Goal: Task Accomplishment & Management: Manage account settings

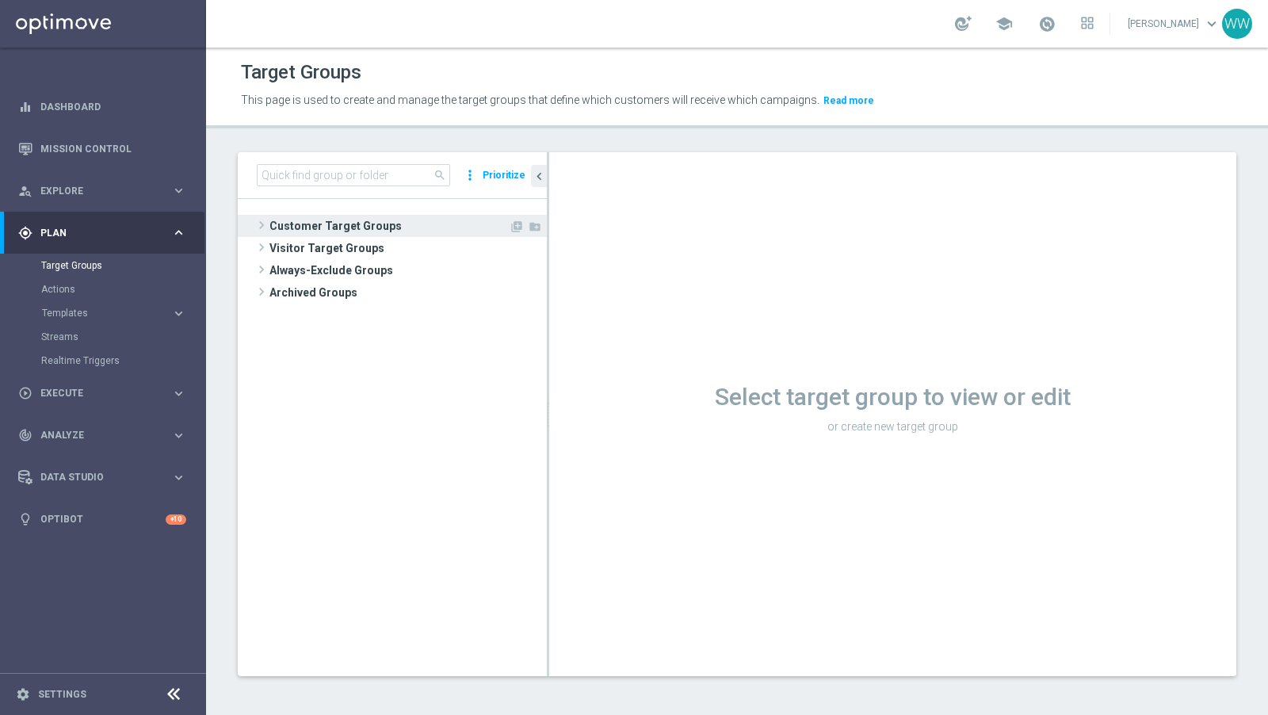
click at [264, 223] on span at bounding box center [262, 225] width 16 height 19
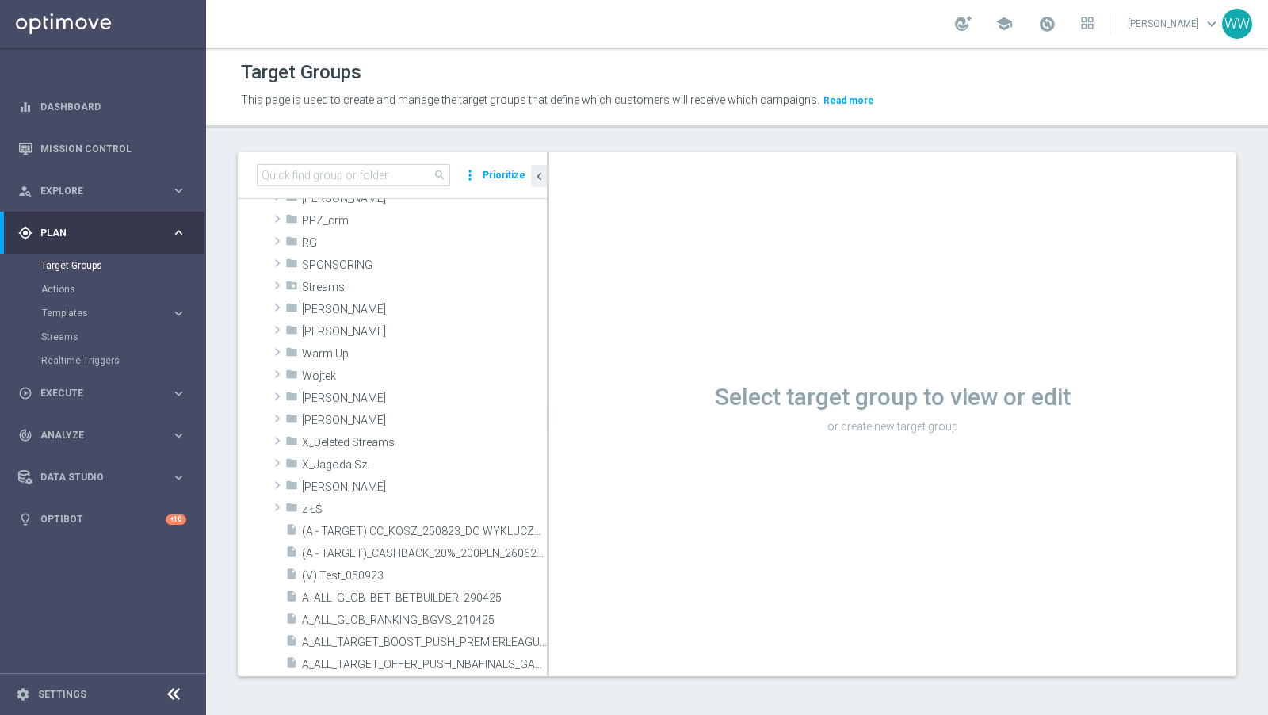
scroll to position [638, 0]
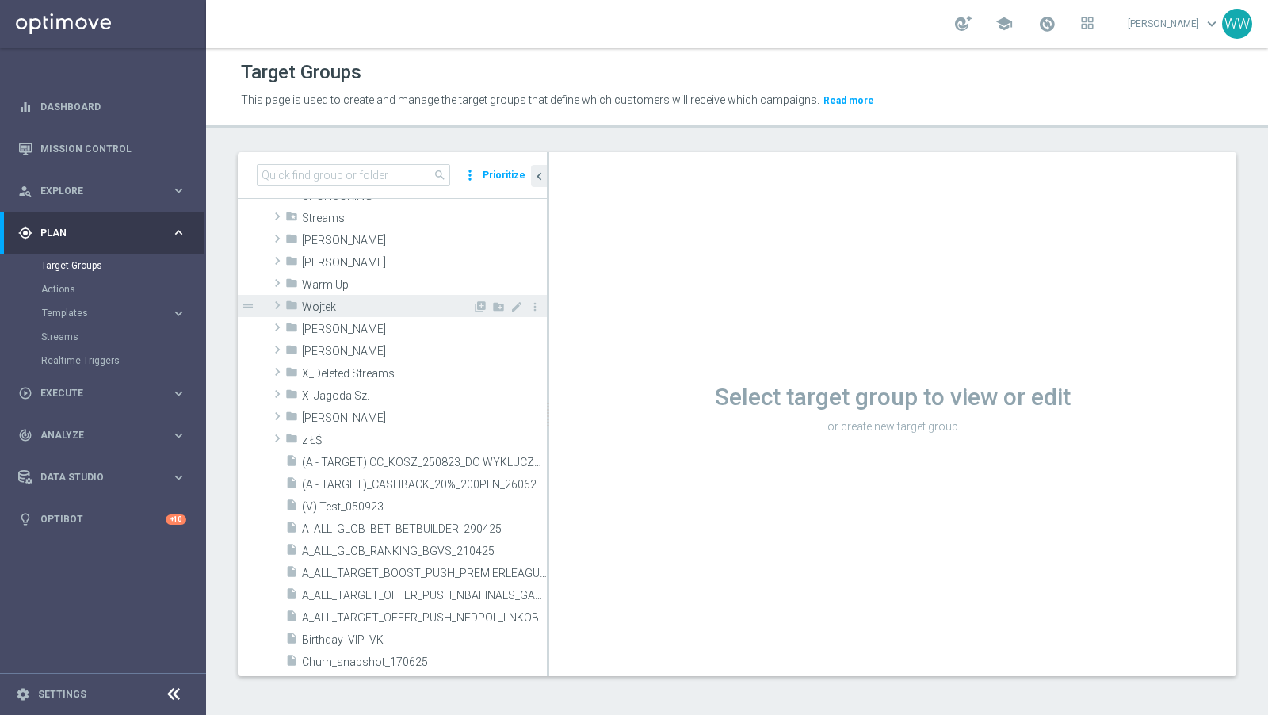
click at [279, 304] on span at bounding box center [277, 305] width 16 height 19
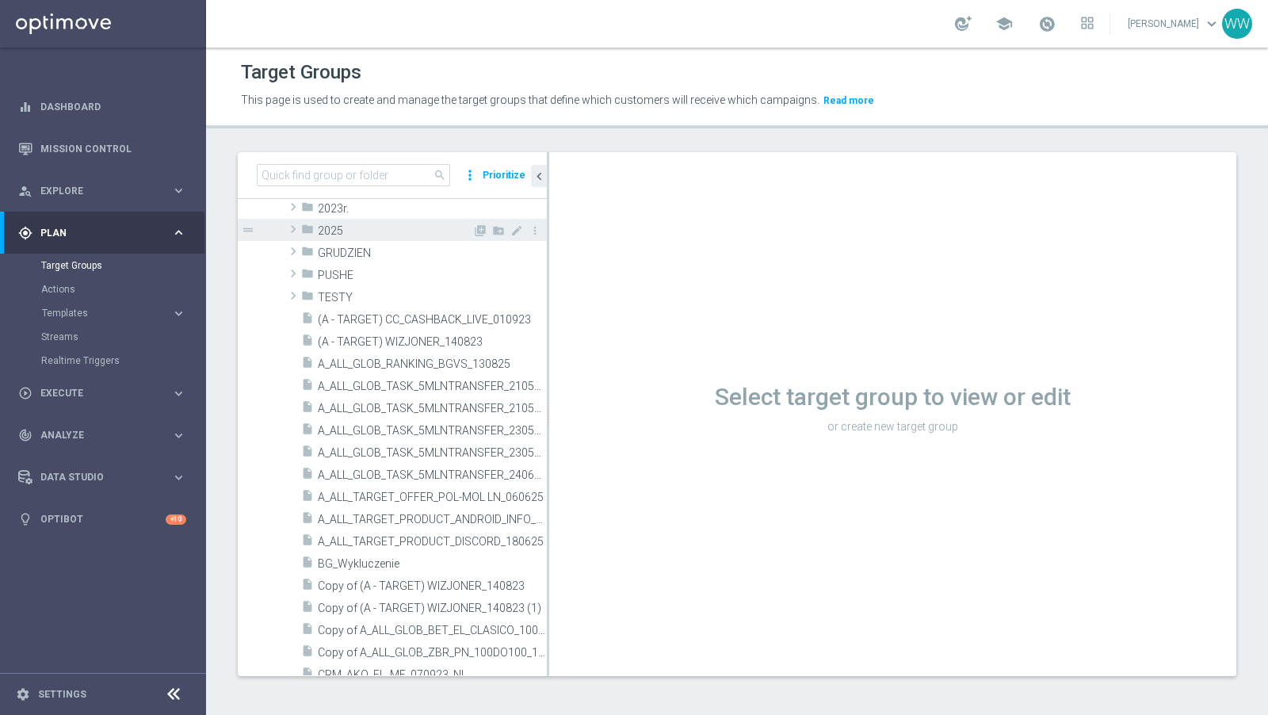
scroll to position [708, 0]
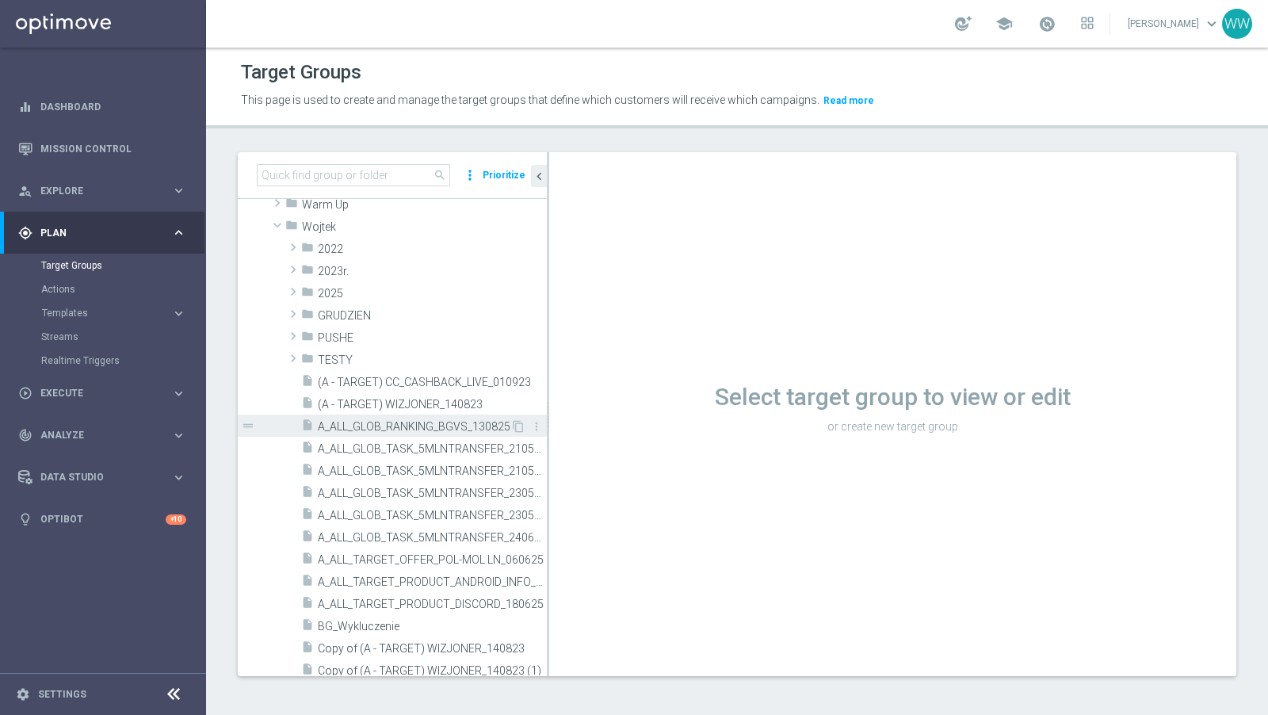
click at [391, 420] on span "A_ALL_GLOB_RANKING_BGVS_130825" at bounding box center [414, 426] width 193 height 13
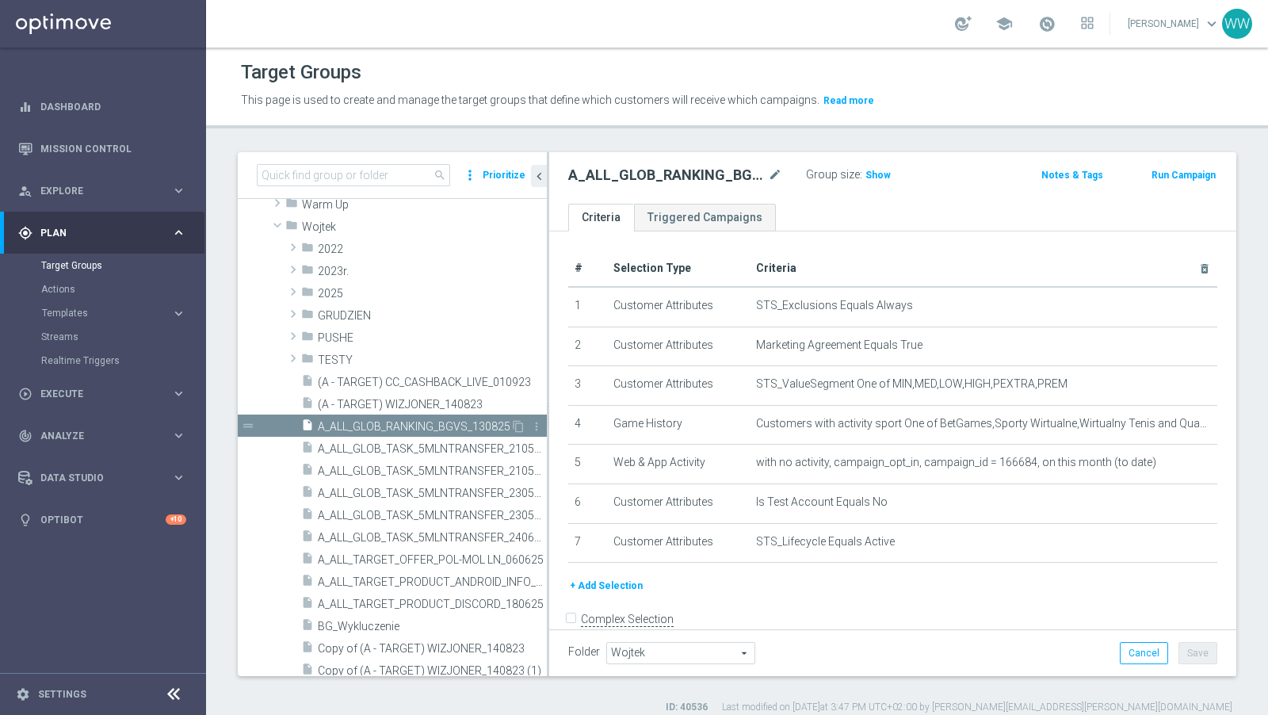
click at [407, 424] on span "A_ALL_GLOB_RANKING_BGVS_130825" at bounding box center [414, 426] width 193 height 13
click at [635, 578] on button "+ Add Selection" at bounding box center [606, 585] width 76 height 17
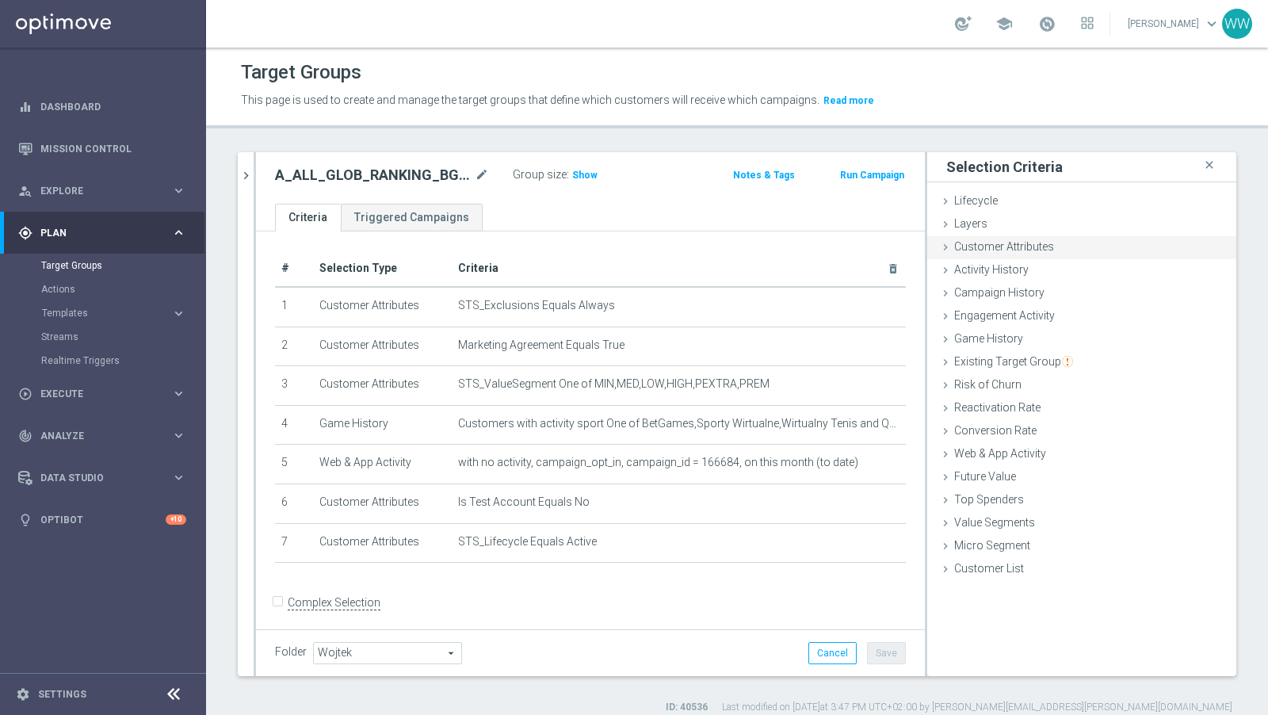
click at [1019, 247] on span "Customer Attributes" at bounding box center [1004, 246] width 100 height 13
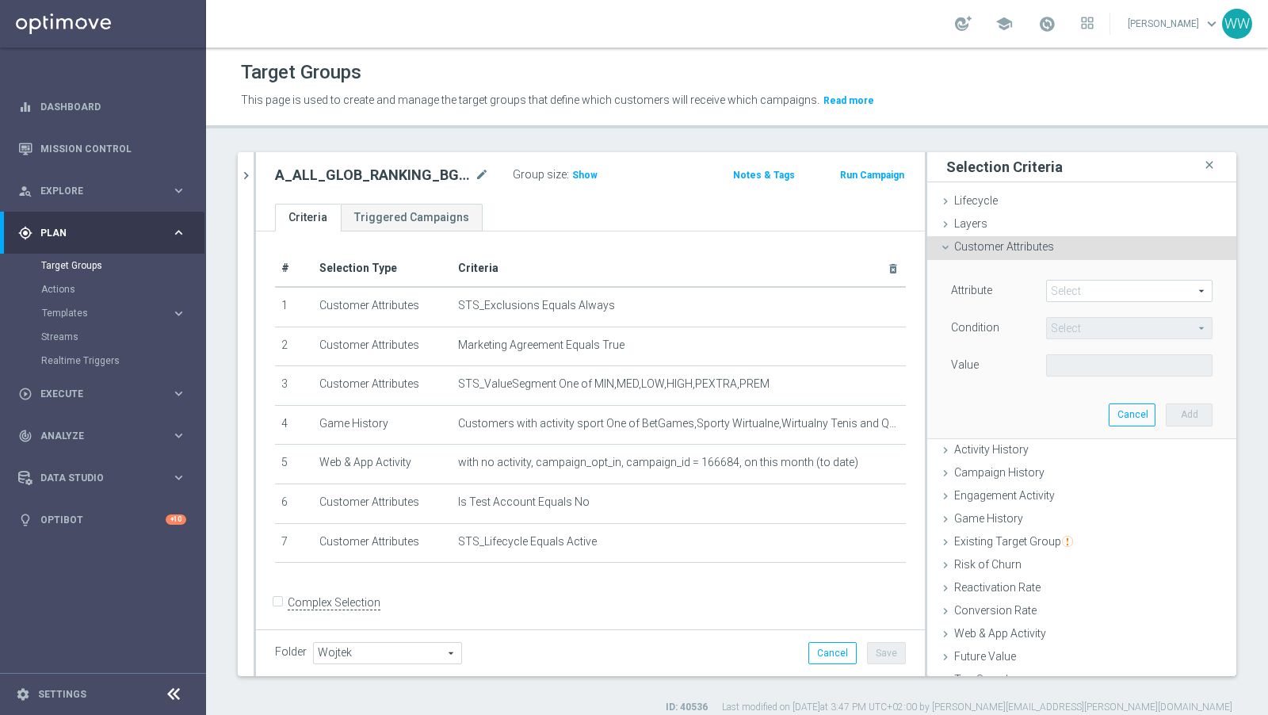
click at [1069, 288] on span at bounding box center [1129, 291] width 165 height 21
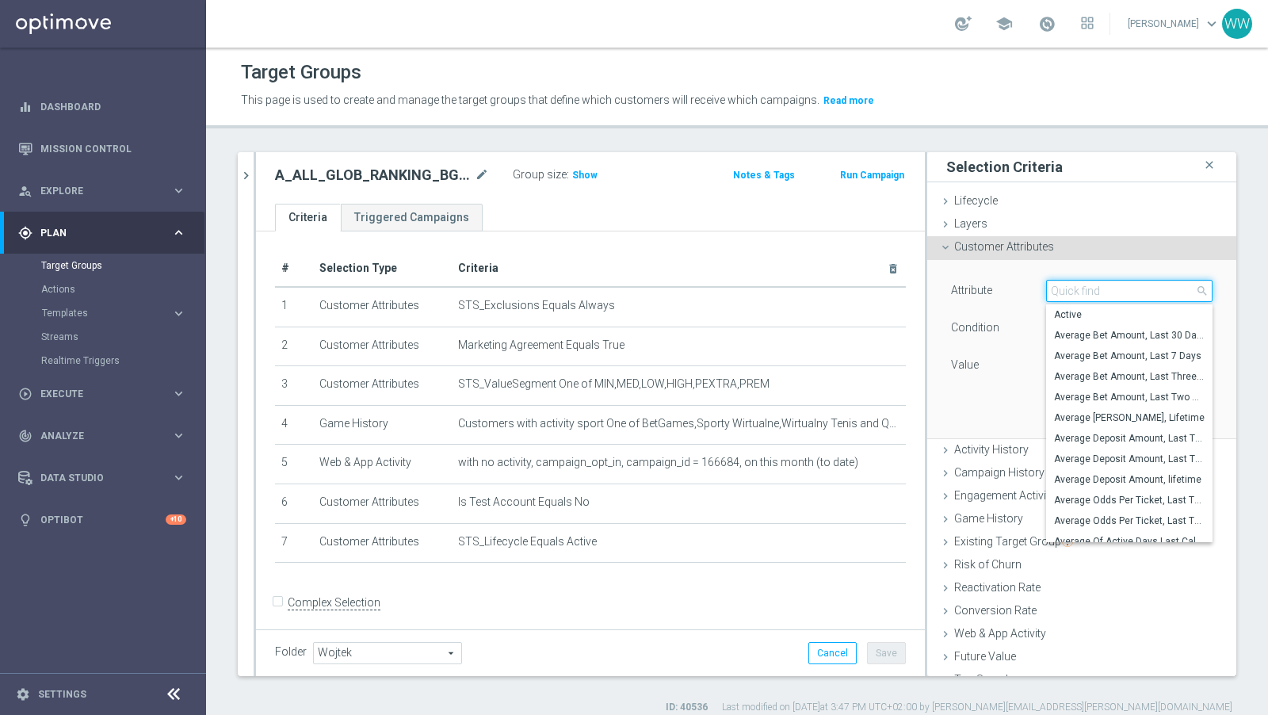
click at [1069, 288] on input "search" at bounding box center [1129, 291] width 166 height 22
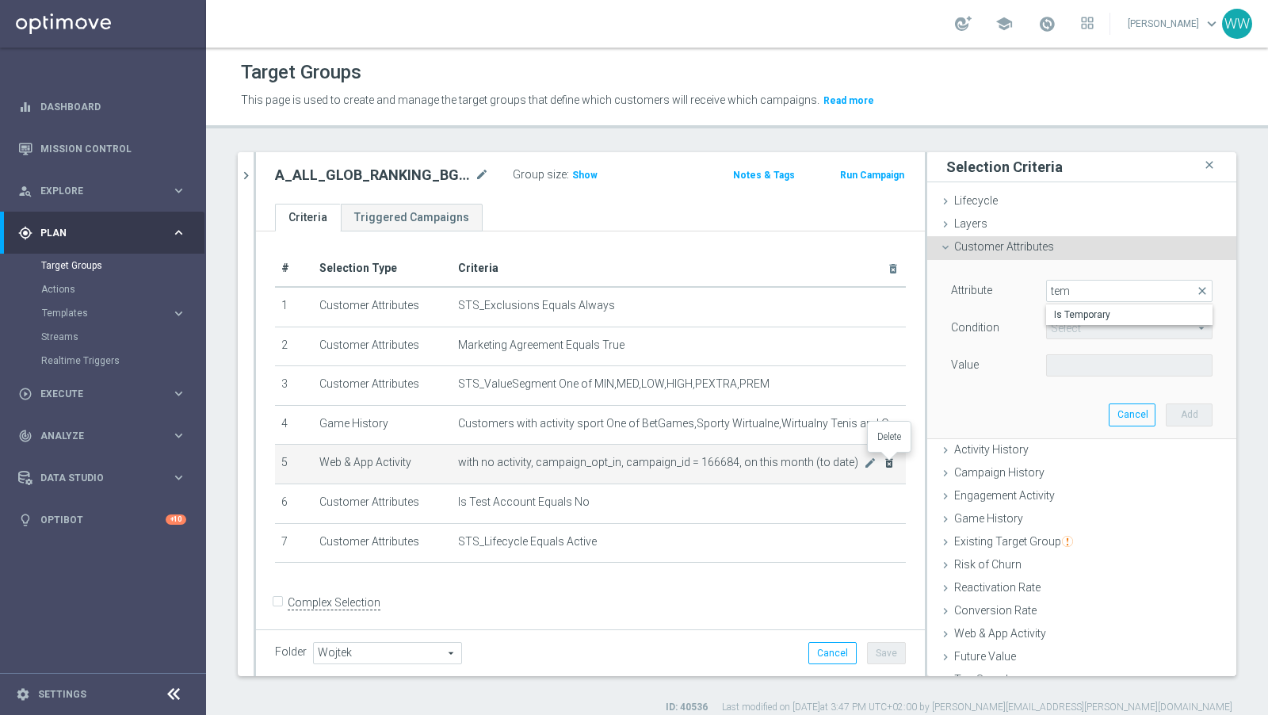
click at [891, 460] on icon "delete_forever" at bounding box center [889, 462] width 13 height 13
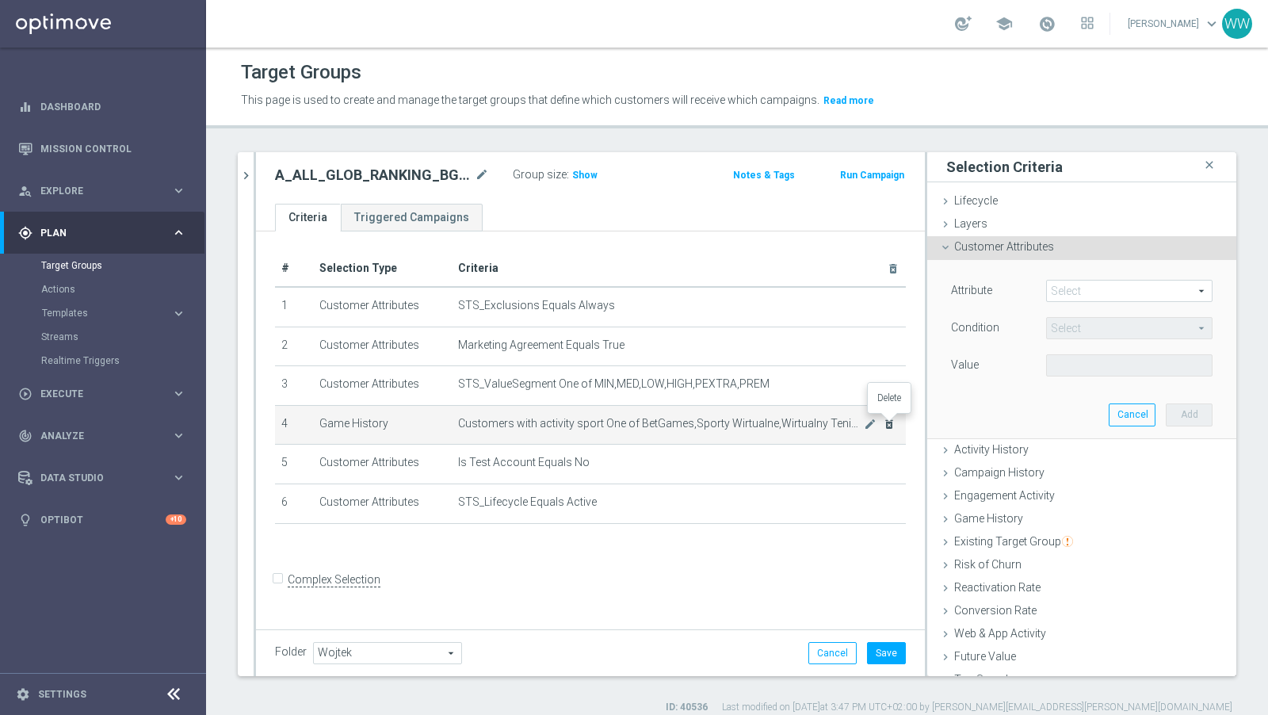
click at [892, 422] on icon "delete_forever" at bounding box center [889, 424] width 13 height 13
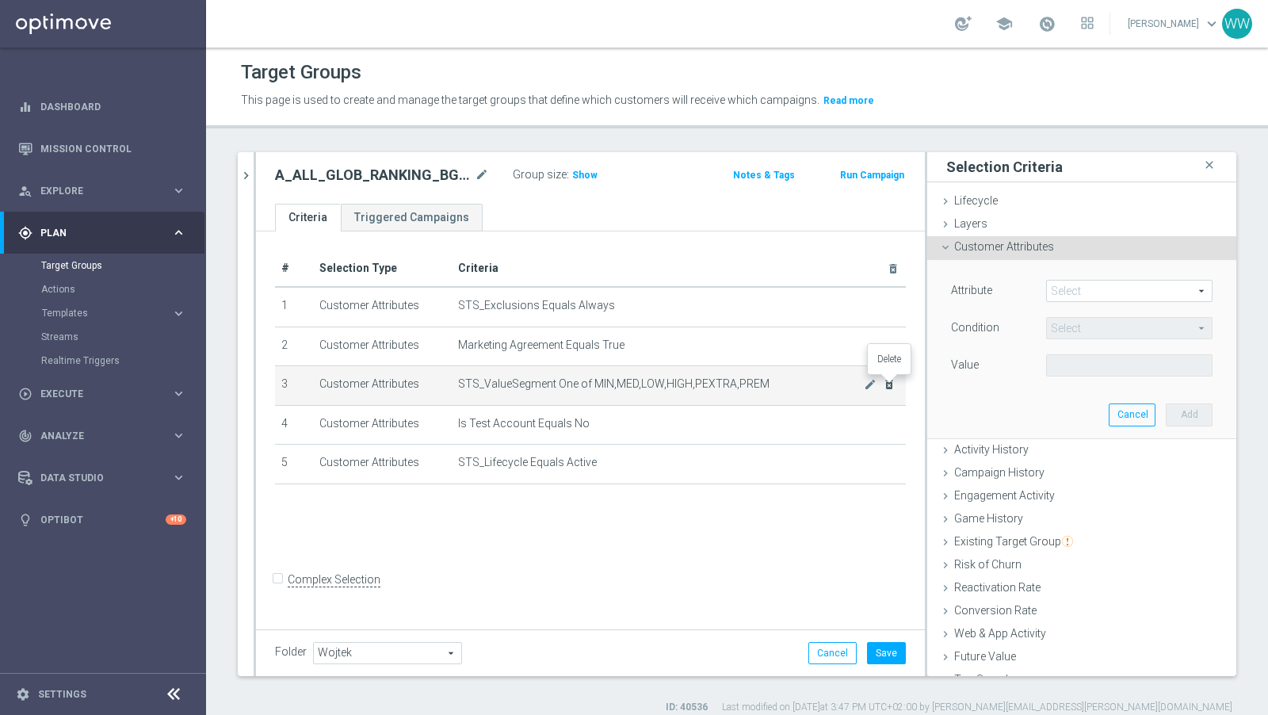
click at [890, 378] on icon "delete_forever" at bounding box center [889, 384] width 13 height 13
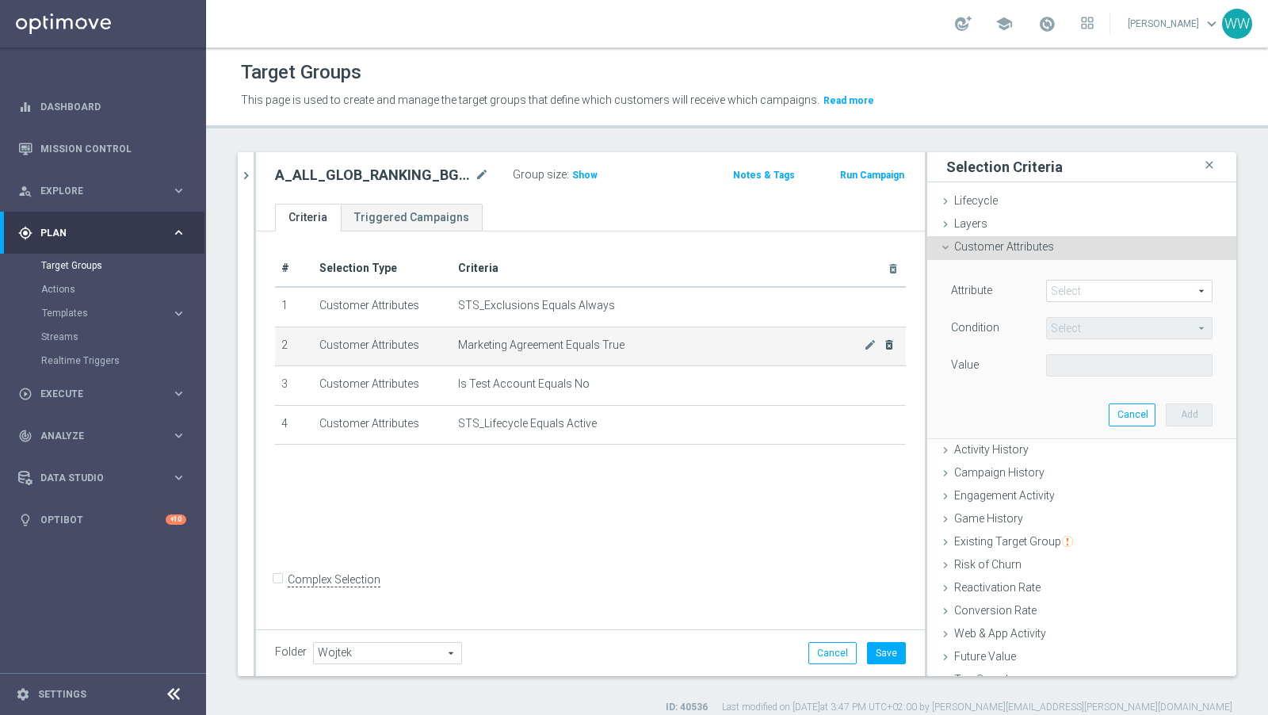
click at [892, 339] on icon "delete_forever" at bounding box center [889, 344] width 13 height 13
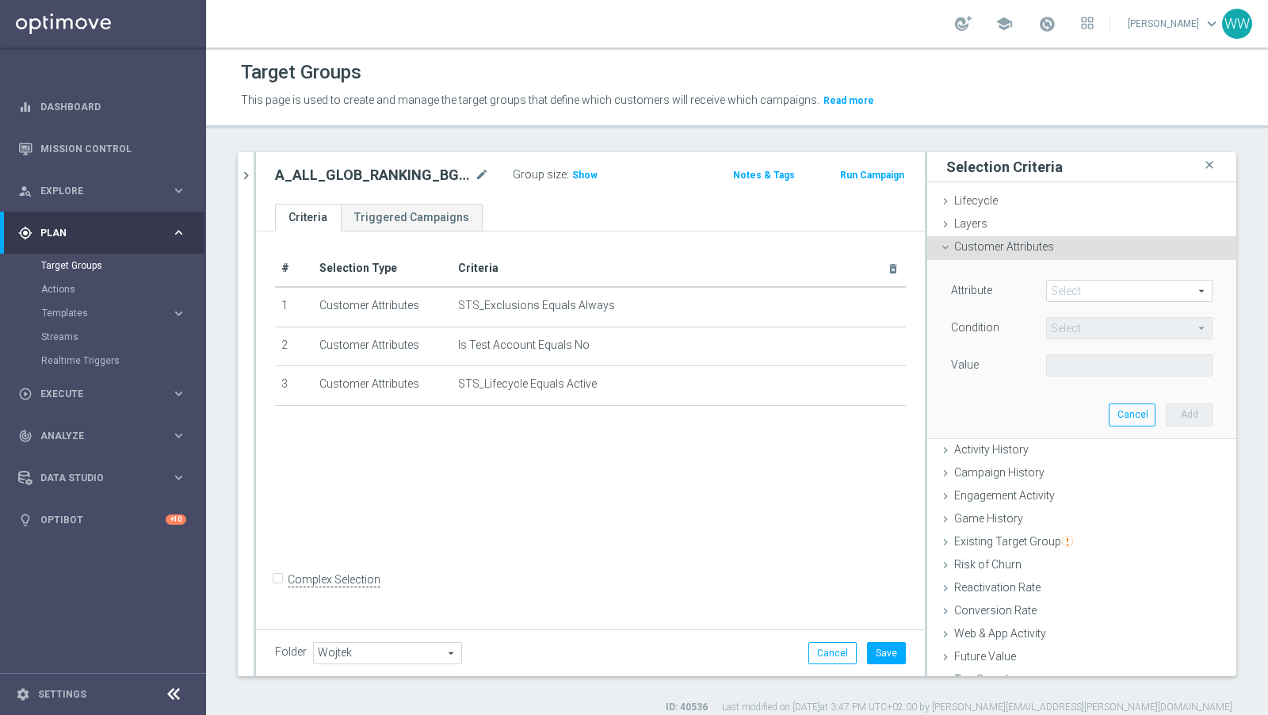
click at [1071, 283] on span at bounding box center [1129, 291] width 165 height 21
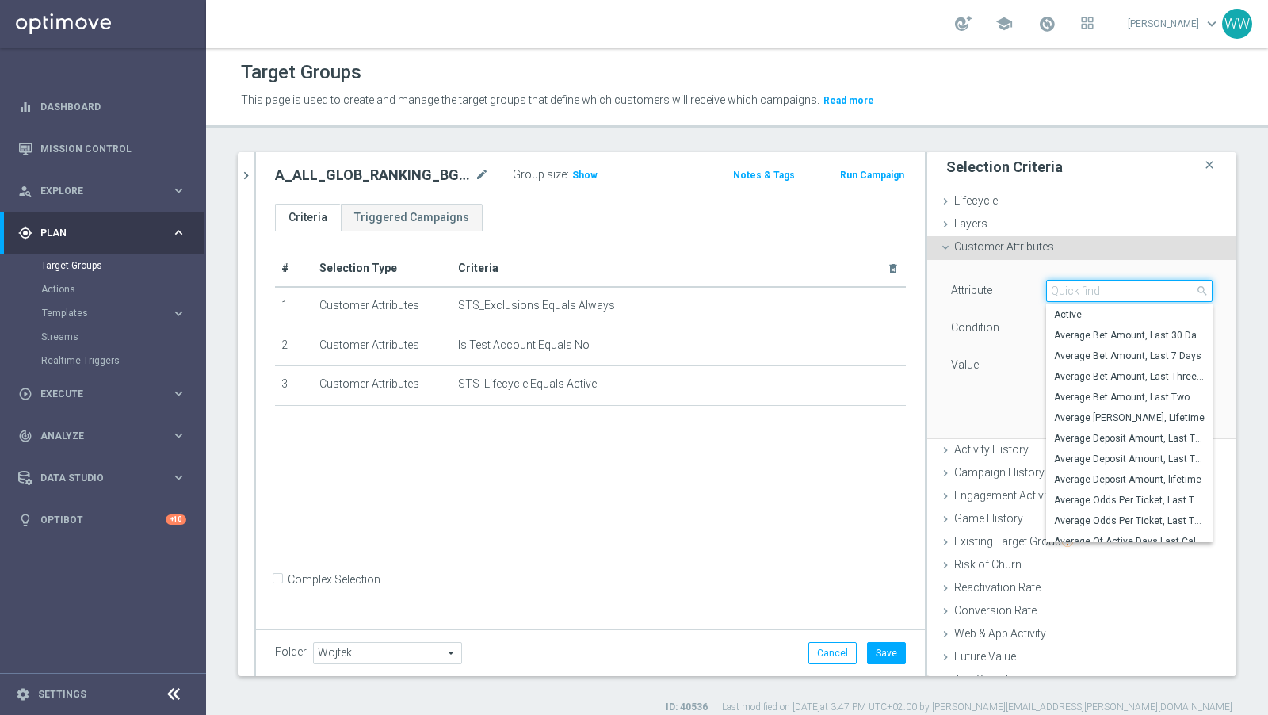
click at [1071, 283] on input "search" at bounding box center [1129, 291] width 166 height 22
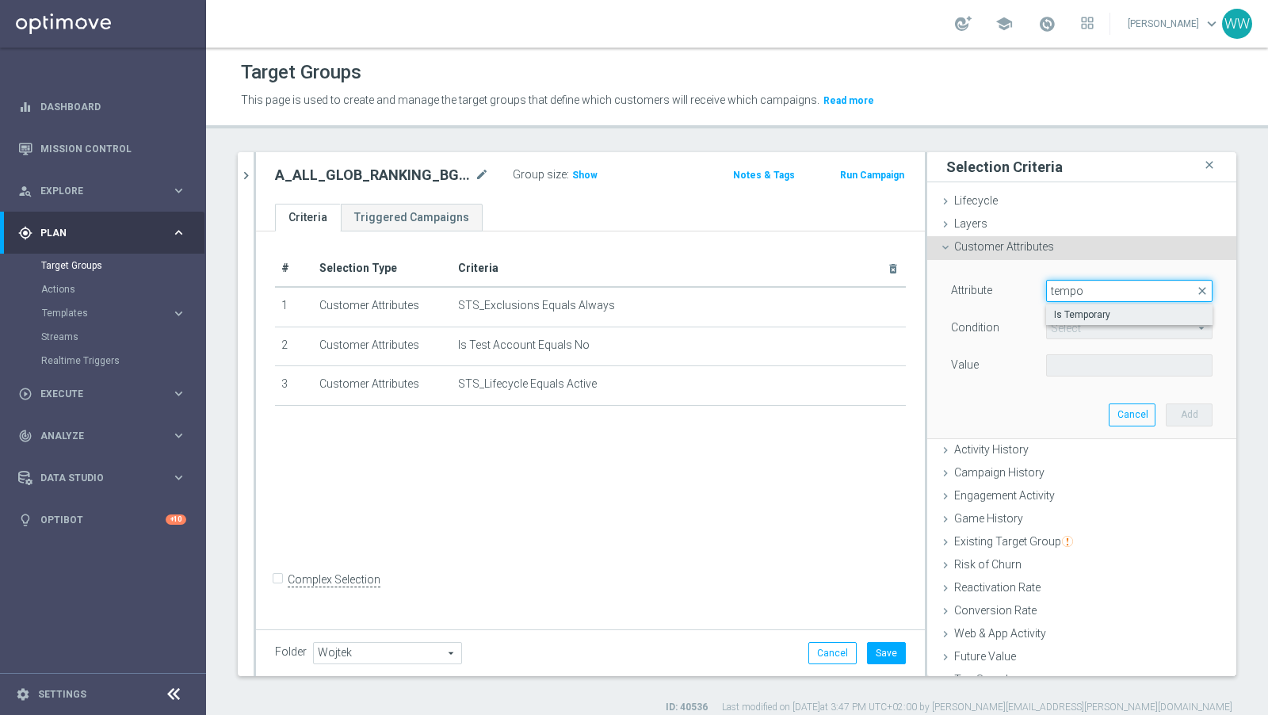
type input "tempo"
click at [1063, 308] on span "Is Temporary" at bounding box center [1129, 314] width 151 height 13
type input "Is Temporary"
type input "Equals"
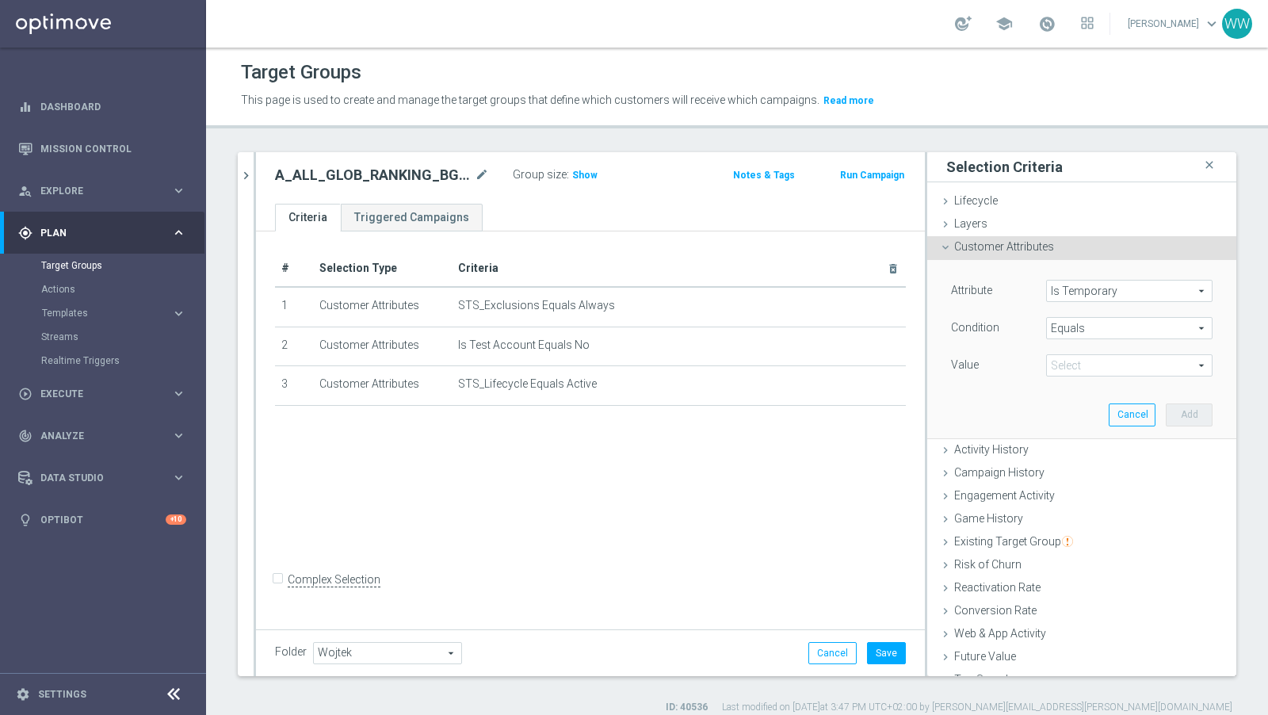
click at [1069, 380] on div "Attribute Is Temporary Is Temporary arrow_drop_down search Condition Equals Equ…" at bounding box center [1081, 349] width 285 height 178
click at [1069, 372] on span at bounding box center [1129, 365] width 165 height 21
click at [1069, 365] on input "search" at bounding box center [1129, 365] width 166 height 22
click at [1069, 378] on div "False True" at bounding box center [1129, 399] width 166 height 42
click at [1071, 416] on label "True" at bounding box center [1129, 409] width 166 height 21
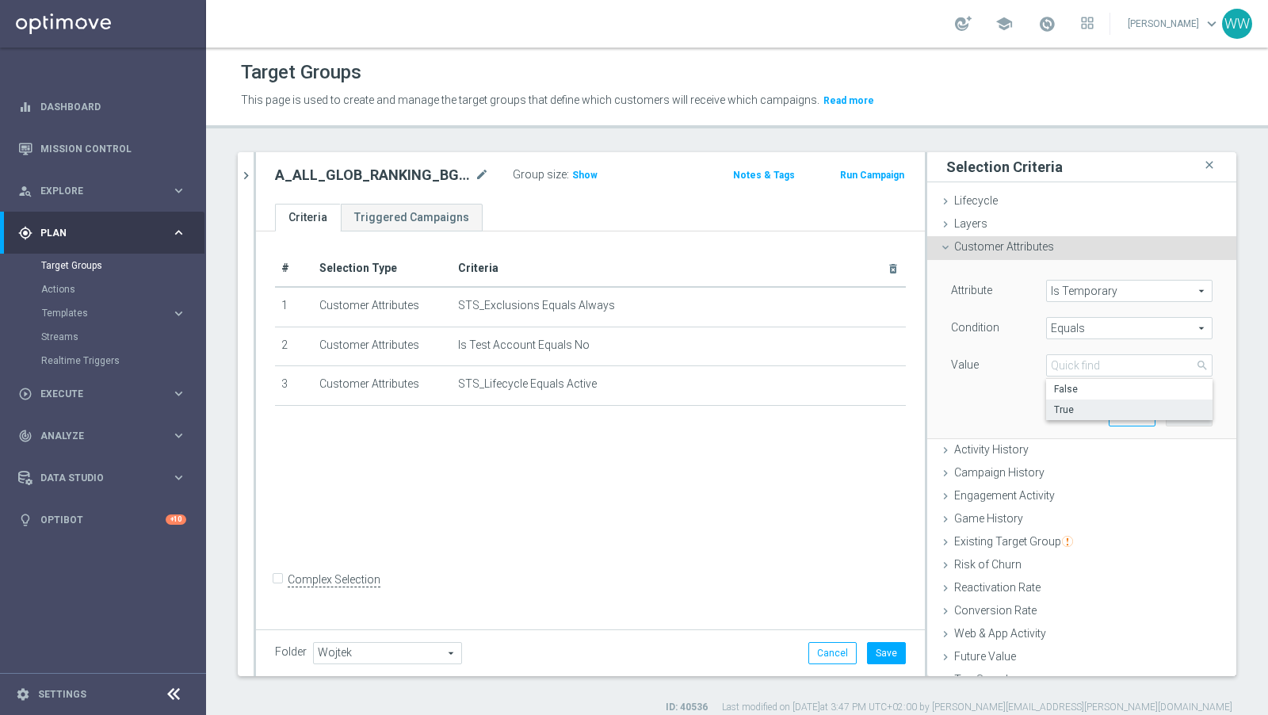
type input "True"
click at [1198, 423] on button "Add" at bounding box center [1189, 414] width 47 height 22
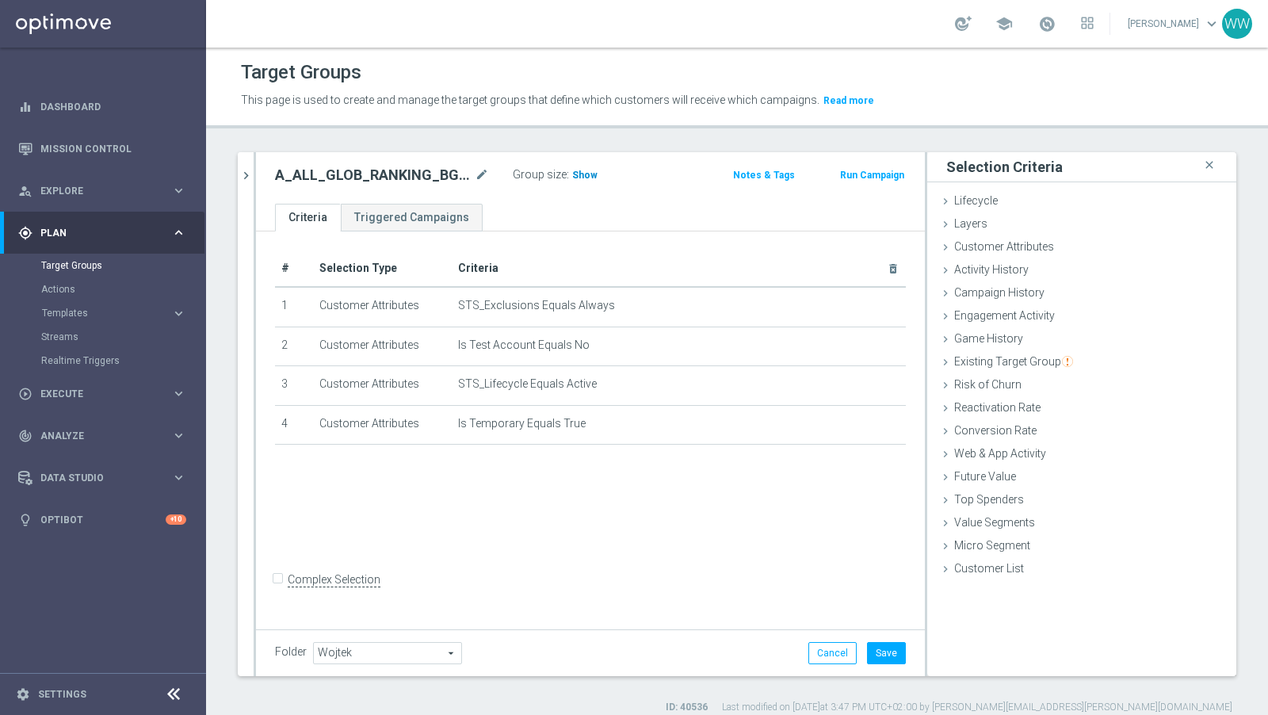
click at [594, 169] on div "Group size : Show" at bounding box center [592, 173] width 158 height 19
click at [594, 169] on h3 "Show" at bounding box center [585, 174] width 29 height 17
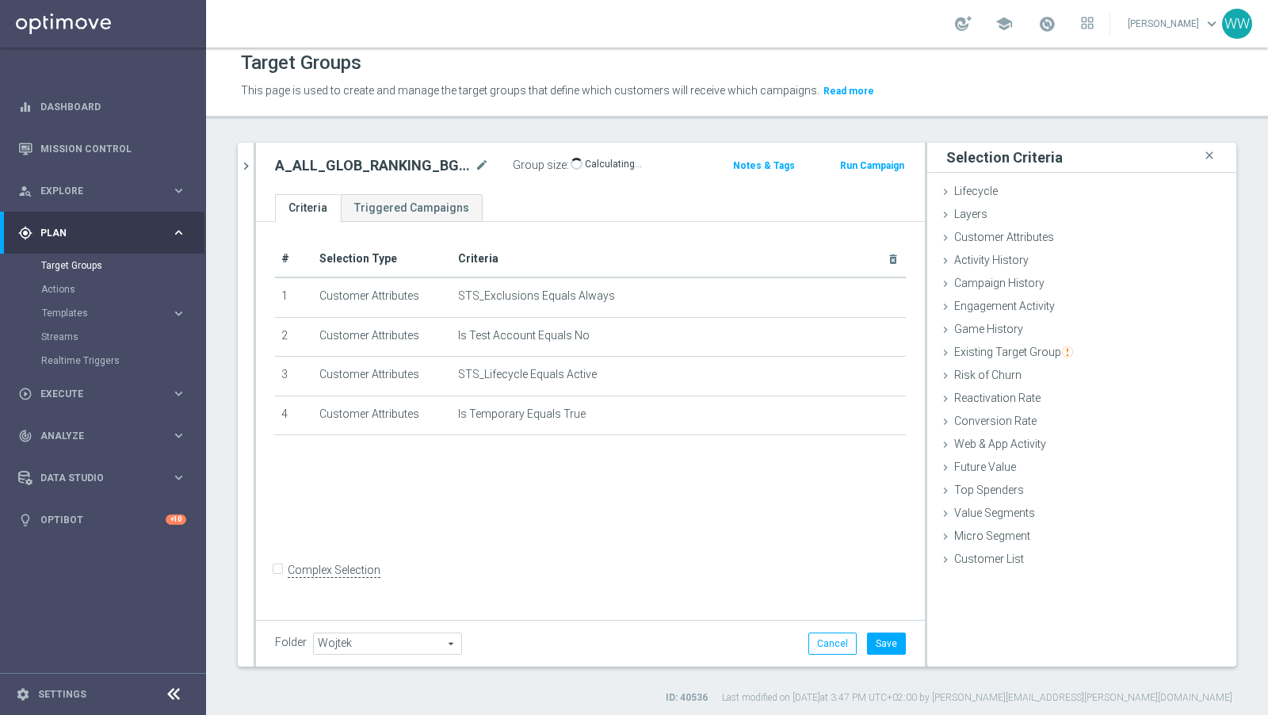
scroll to position [4, 0]
